Goal: Task Accomplishment & Management: Manage account settings

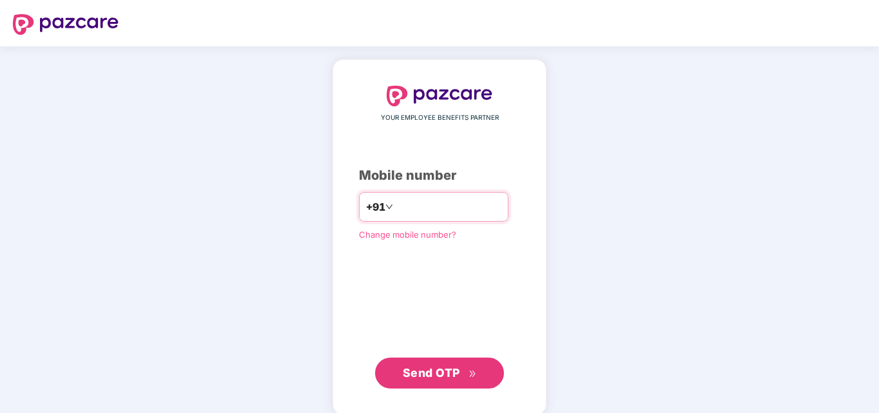
click at [396, 215] on input "number" at bounding box center [449, 207] width 106 height 21
type input "**********"
click at [448, 369] on span "Send OTP" at bounding box center [431, 373] width 57 height 14
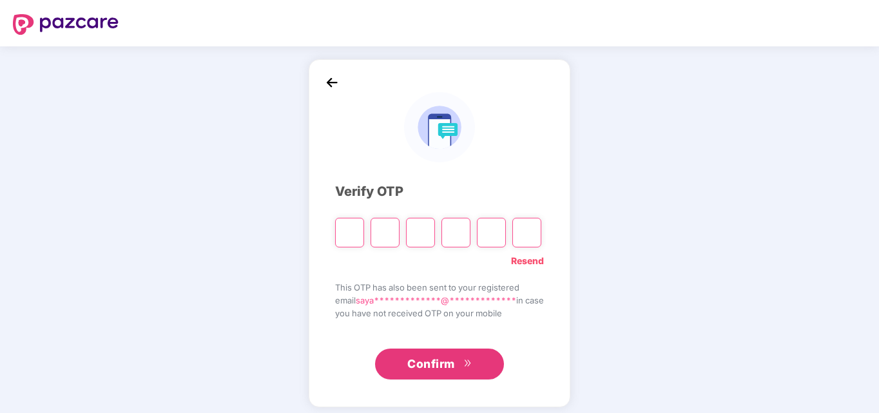
type input "*"
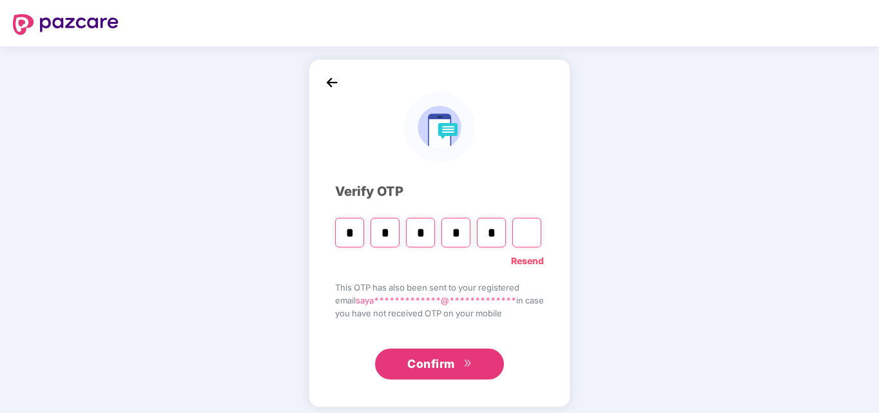
type input "*"
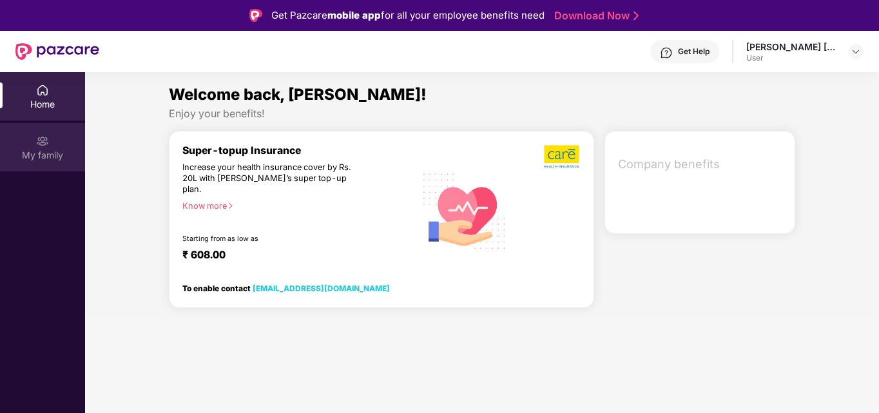
click at [58, 163] on div "My family" at bounding box center [42, 147] width 85 height 48
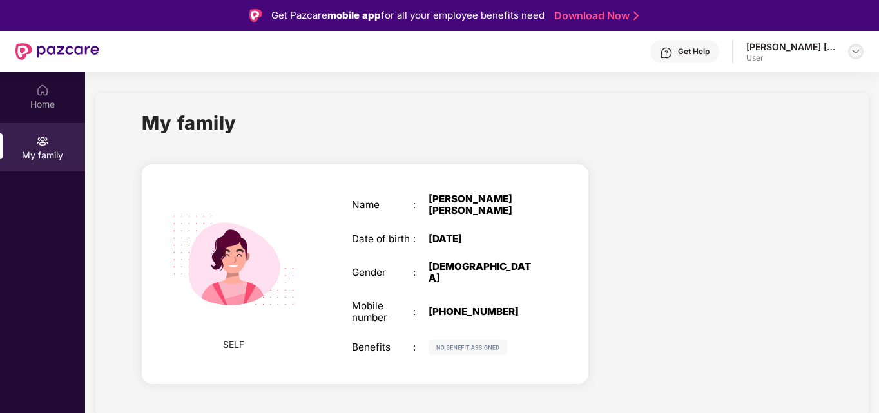
click at [863, 49] on div at bounding box center [855, 51] width 15 height 15
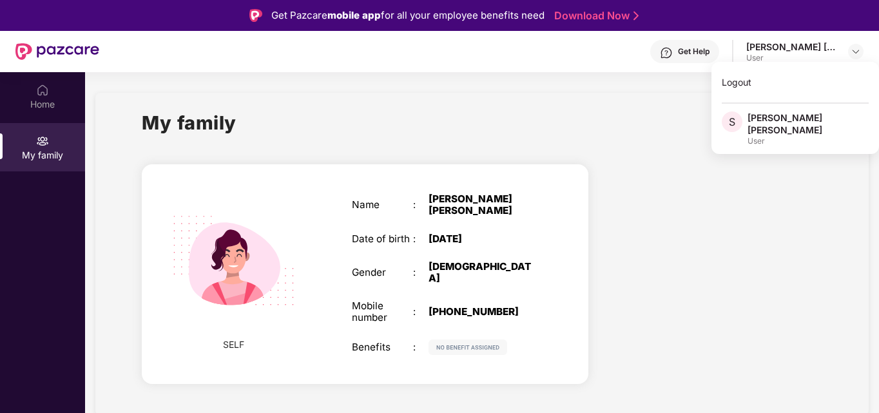
click at [649, 151] on div "My family" at bounding box center [482, 130] width 681 height 44
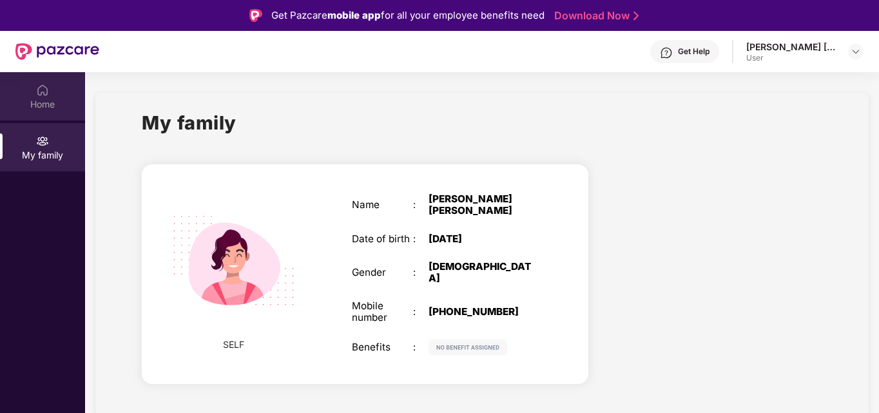
click at [34, 97] on div "Home" at bounding box center [42, 96] width 85 height 48
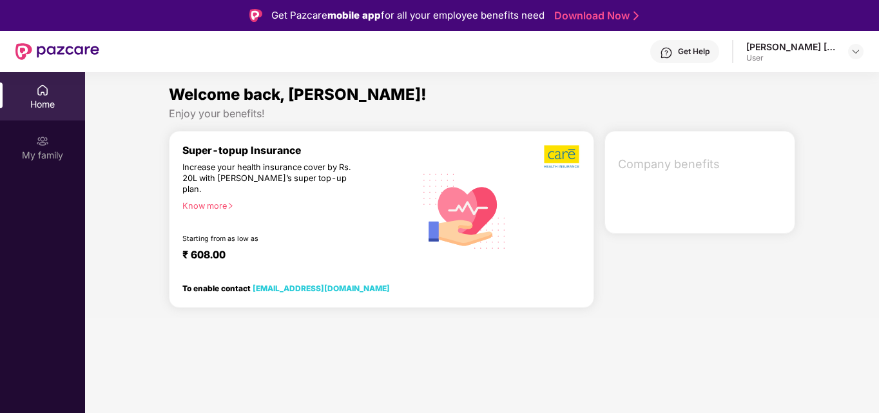
click at [27, 55] on img at bounding box center [57, 51] width 84 height 17
click at [39, 155] on div "My family" at bounding box center [42, 155] width 85 height 13
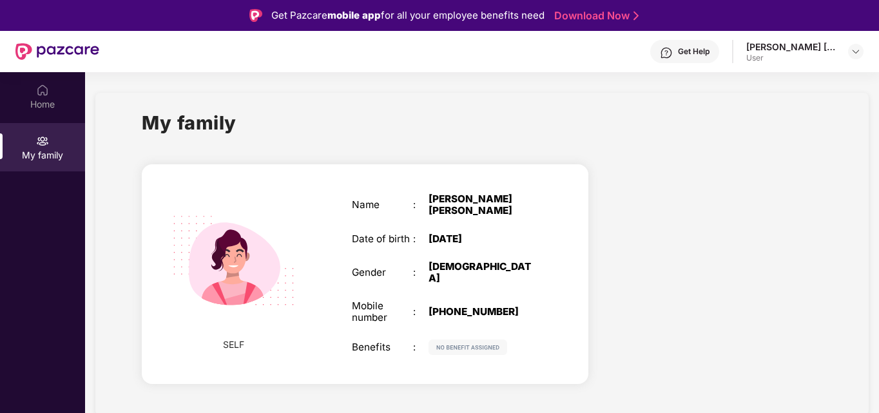
scroll to position [72, 0]
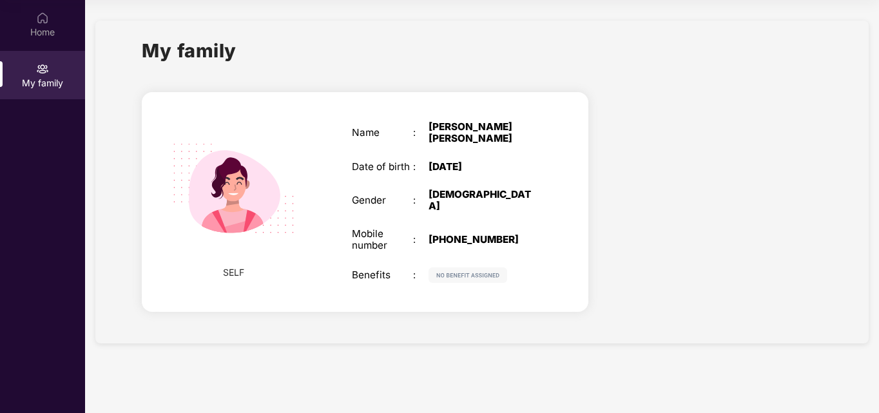
click at [180, 247] on img at bounding box center [234, 189] width 154 height 154
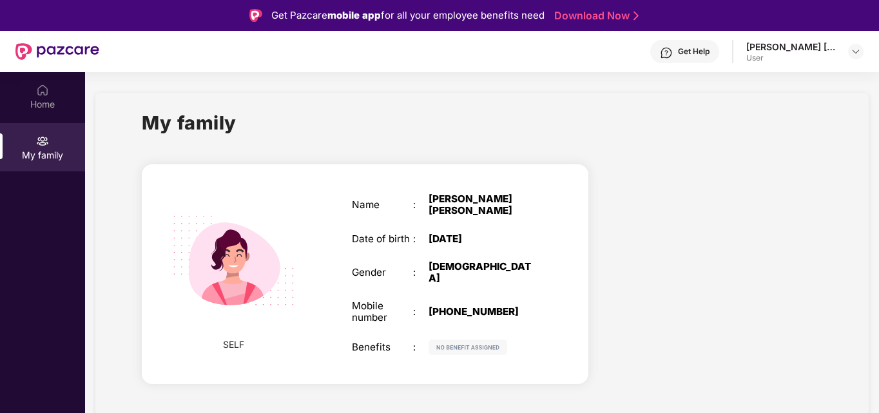
click at [864, 55] on header "Get Help Sayalee Sachin Teli User" at bounding box center [439, 51] width 879 height 41
click at [859, 53] on img at bounding box center [856, 51] width 10 height 10
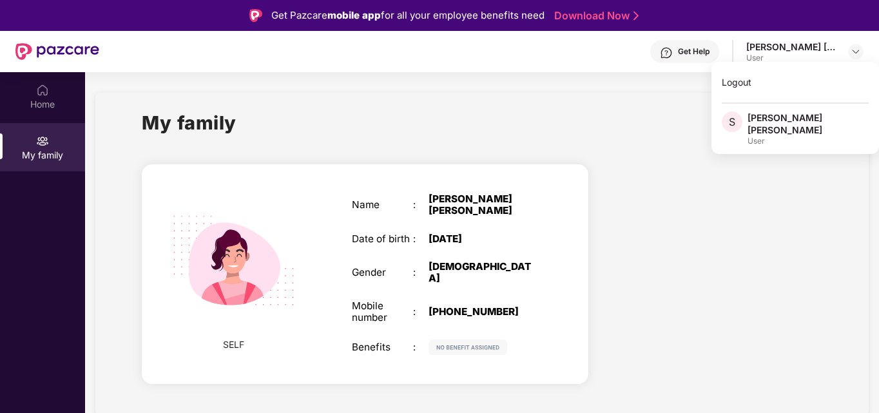
click at [795, 122] on div "Sayalee Sachin Teli" at bounding box center [808, 124] width 121 height 24
